Goal: Task Accomplishment & Management: Use online tool/utility

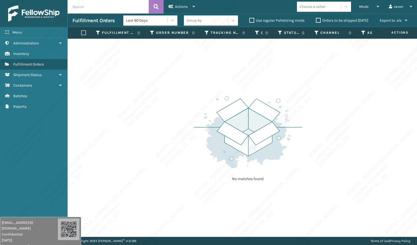
click at [316, 94] on div "No matches found." at bounding box center [242, 138] width 349 height 198
click at [339, 175] on div "No matches found." at bounding box center [242, 138] width 349 height 198
click at [360, 3] on div "Mode" at bounding box center [369, 7] width 20 height 14
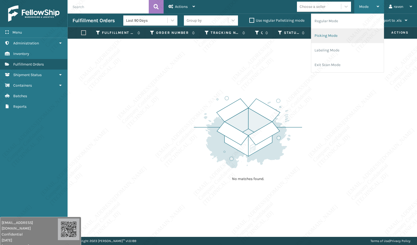
click at [335, 37] on li "Picking Mode" at bounding box center [347, 35] width 72 height 15
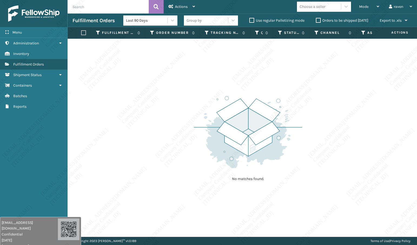
click at [171, 96] on div "No matches found." at bounding box center [242, 138] width 349 height 198
click at [186, 123] on div "No matches found." at bounding box center [242, 138] width 349 height 198
drag, startPoint x: 208, startPoint y: 81, endPoint x: 210, endPoint y: 76, distance: 5.1
click at [209, 81] on div "No matches found." at bounding box center [242, 138] width 349 height 198
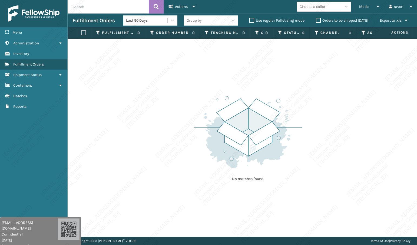
click at [320, 83] on div "No matches found." at bounding box center [242, 138] width 349 height 198
click at [317, 140] on div "No matches found." at bounding box center [242, 138] width 349 height 198
click at [344, 139] on div "No matches found." at bounding box center [242, 138] width 349 height 198
click at [326, 103] on div "No matches found." at bounding box center [242, 138] width 349 height 198
click at [318, 144] on div "No matches found." at bounding box center [242, 138] width 349 height 198
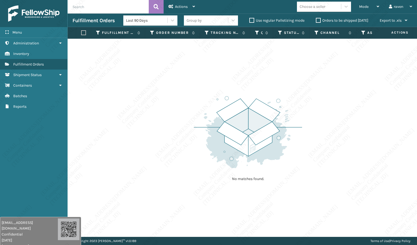
click at [253, 101] on img at bounding box center [248, 131] width 108 height 75
click at [277, 180] on p "No matches found." at bounding box center [248, 178] width 68 height 5
click at [403, 179] on div "No matches found." at bounding box center [242, 138] width 349 height 198
click at [123, 146] on div "No matches found." at bounding box center [242, 138] width 349 height 198
drag, startPoint x: 124, startPoint y: 173, endPoint x: 135, endPoint y: 166, distance: 12.5
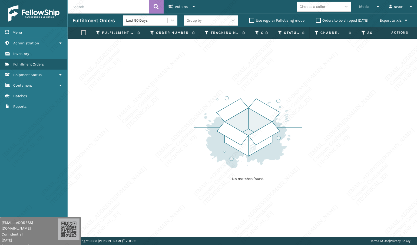
click at [126, 171] on div "No matches found." at bounding box center [242, 138] width 349 height 198
click at [76, 116] on div "No matches found." at bounding box center [242, 138] width 349 height 198
click at [309, 144] on div "No matches found." at bounding box center [242, 138] width 349 height 198
drag, startPoint x: 306, startPoint y: 141, endPoint x: 297, endPoint y: 123, distance: 19.7
click at [304, 141] on div "No matches found." at bounding box center [242, 138] width 349 height 198
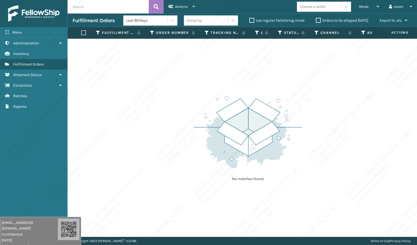
click at [200, 100] on img at bounding box center [248, 131] width 108 height 75
click at [176, 130] on div "No matches found." at bounding box center [242, 138] width 349 height 198
click at [204, 128] on img at bounding box center [248, 131] width 108 height 75
click at [311, 157] on div "No matches found." at bounding box center [242, 138] width 349 height 198
click at [369, 139] on div "No matches found." at bounding box center [242, 138] width 349 height 198
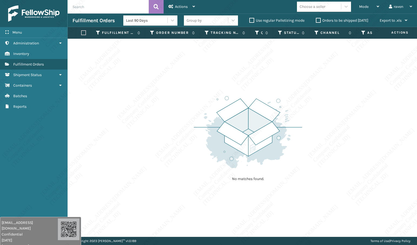
click at [348, 139] on div "No matches found." at bounding box center [242, 138] width 349 height 198
drag, startPoint x: 385, startPoint y: 173, endPoint x: 387, endPoint y: 181, distance: 8.1
click at [385, 173] on div "No matches found." at bounding box center [242, 138] width 349 height 198
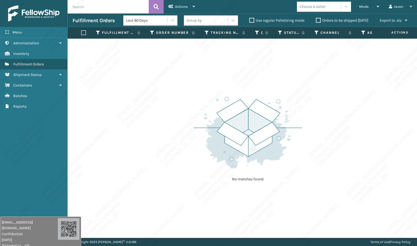
click at [343, 212] on div "No matches found." at bounding box center [242, 138] width 349 height 199
click at [208, 189] on div "No matches found." at bounding box center [242, 138] width 349 height 199
click at [184, 115] on div "No matches found." at bounding box center [242, 138] width 349 height 199
click at [185, 121] on div "No matches found." at bounding box center [242, 138] width 349 height 199
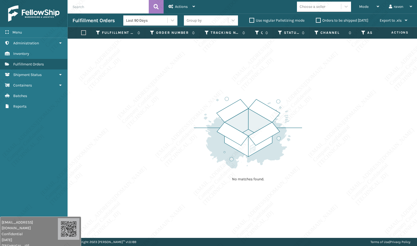
click at [185, 121] on div "No matches found." at bounding box center [242, 138] width 349 height 199
click at [186, 116] on div "No matches found." at bounding box center [242, 138] width 349 height 199
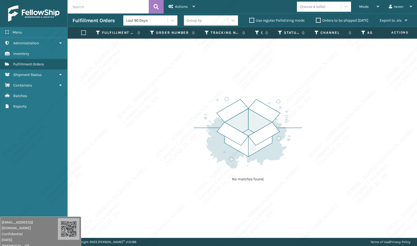
click at [186, 116] on div "No matches found." at bounding box center [242, 138] width 349 height 199
click at [186, 117] on div "No matches found." at bounding box center [242, 138] width 349 height 199
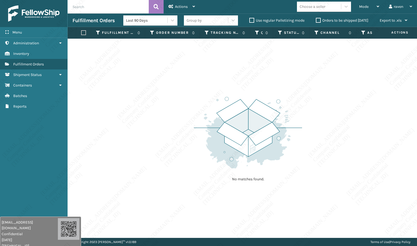
click at [186, 118] on div "No matches found." at bounding box center [242, 138] width 349 height 199
click at [186, 120] on div "No matches found." at bounding box center [242, 138] width 349 height 199
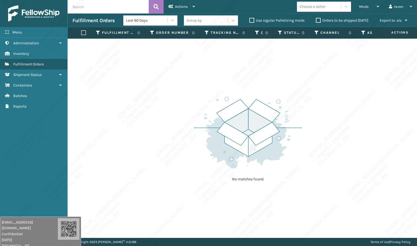
click at [187, 120] on div "No matches found." at bounding box center [242, 138] width 349 height 199
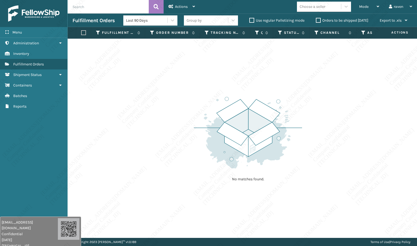
click at [187, 120] on div "No matches found." at bounding box center [242, 138] width 349 height 199
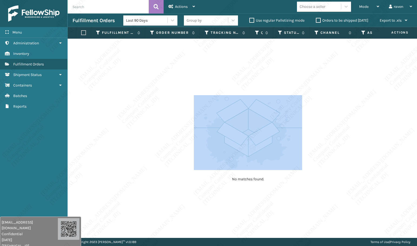
click at [187, 120] on div "No matches found." at bounding box center [242, 138] width 349 height 199
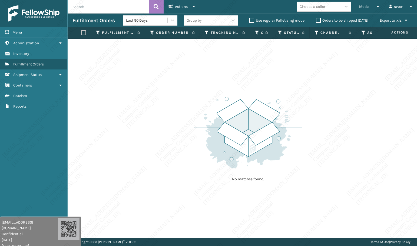
click at [187, 121] on div "No matches found." at bounding box center [242, 138] width 349 height 199
click at [270, 127] on img at bounding box center [248, 132] width 108 height 75
click at [332, 191] on div "No matches found." at bounding box center [242, 138] width 349 height 199
click at [286, 171] on div "No matches found." at bounding box center [248, 139] width 108 height 100
click at [280, 169] on img at bounding box center [248, 132] width 108 height 75
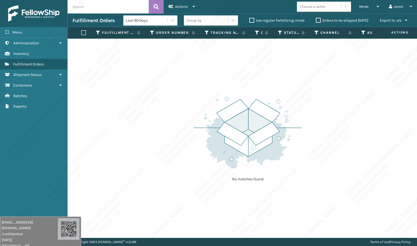
click at [280, 170] on img at bounding box center [248, 132] width 108 height 75
click at [280, 170] on div "No matches found." at bounding box center [248, 139] width 108 height 100
click at [279, 171] on div "No matches found." at bounding box center [248, 139] width 108 height 100
click at [280, 172] on div "No matches found." at bounding box center [248, 139] width 108 height 100
click at [284, 177] on div "No matches found." at bounding box center [248, 139] width 108 height 100
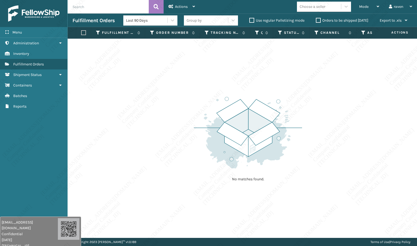
click at [283, 179] on div "No matches found." at bounding box center [248, 139] width 108 height 100
click at [282, 179] on div "No matches found." at bounding box center [248, 139] width 108 height 100
click at [283, 179] on div "No matches found." at bounding box center [248, 139] width 108 height 100
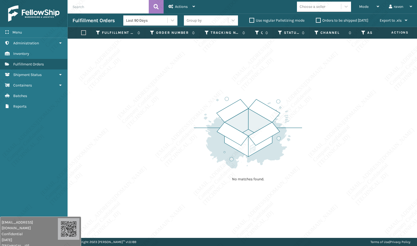
click at [282, 179] on div "No matches found." at bounding box center [248, 139] width 108 height 100
click at [283, 180] on div "No matches found." at bounding box center [248, 139] width 108 height 100
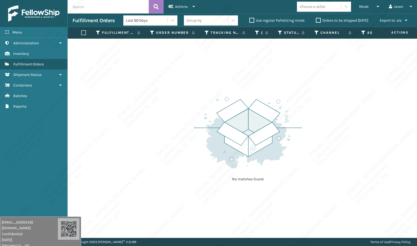
click at [283, 180] on div "No matches found." at bounding box center [248, 139] width 108 height 100
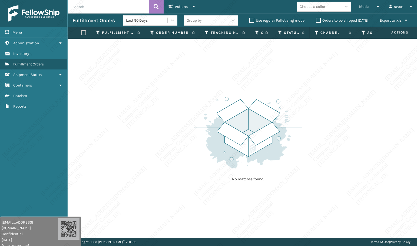
click at [283, 180] on div "No matches found." at bounding box center [248, 139] width 108 height 100
click at [266, 160] on img at bounding box center [248, 132] width 108 height 75
click at [368, 10] on div "Mode" at bounding box center [369, 7] width 20 height 14
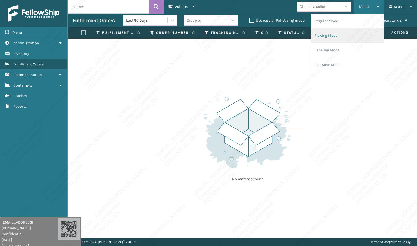
click at [330, 34] on li "Picking Mode" at bounding box center [347, 35] width 72 height 15
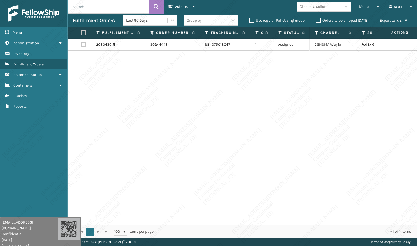
click at [228, 126] on div "2080430 SO2444434 884375018047 1 Assigned CSNSMA Wayfair FedEx Ground" at bounding box center [242, 132] width 349 height 186
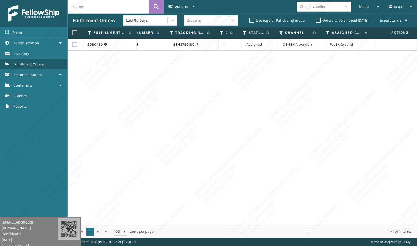
drag, startPoint x: 151, startPoint y: 97, endPoint x: 138, endPoint y: 86, distance: 17.1
click at [151, 96] on div "2080430 SO2444434 884375018047 1 Assigned CSNSMA Wayfair FedEx Ground" at bounding box center [242, 132] width 349 height 186
click at [76, 35] on label at bounding box center [73, 32] width 3 height 5
click at [73, 35] on input "checkbox" at bounding box center [72, 33] width 0 height 4
checkbox input "true"
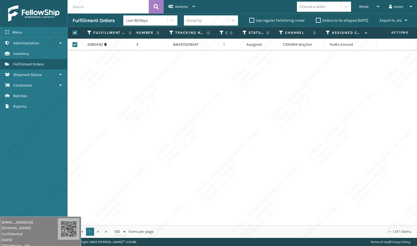
checkbox input "true"
drag, startPoint x: 184, startPoint y: 9, endPoint x: 180, endPoint y: 52, distance: 44.0
click at [183, 9] on div "Actions" at bounding box center [181, 7] width 26 height 14
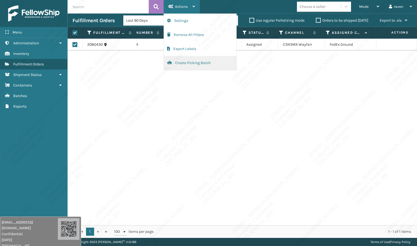
click at [183, 62] on button "Create Picking Batch" at bounding box center [200, 63] width 72 height 14
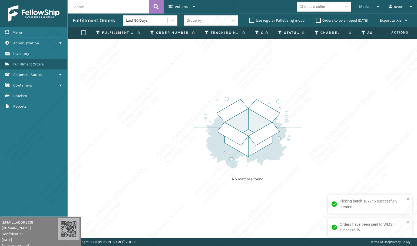
click at [190, 96] on div "No matches found." at bounding box center [242, 138] width 349 height 199
click at [367, 6] on span "Mode" at bounding box center [363, 6] width 9 height 5
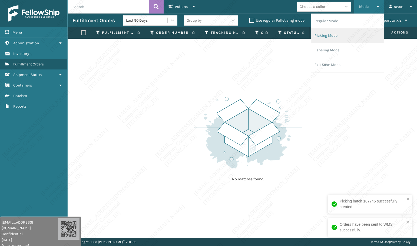
click at [343, 32] on li "Picking Mode" at bounding box center [347, 35] width 72 height 15
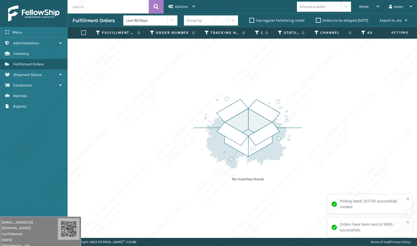
click at [332, 157] on div "No matches found." at bounding box center [242, 138] width 349 height 199
click at [154, 168] on div "No matches found." at bounding box center [242, 138] width 349 height 199
click at [301, 179] on div "No matches found." at bounding box center [248, 139] width 108 height 100
